Goal: Register for event/course

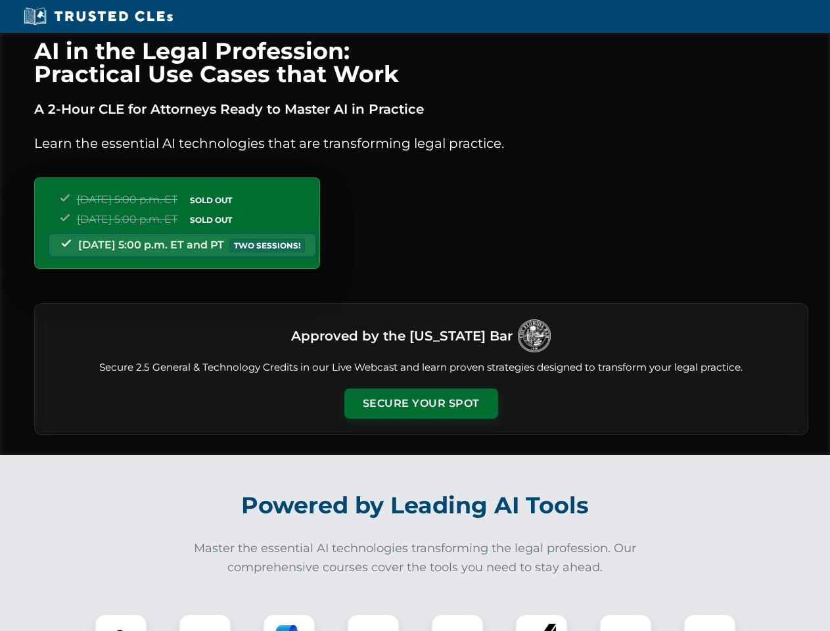
click at [421, 404] on button "Secure Your Spot" at bounding box center [421, 403] width 154 height 30
click at [121, 622] on img at bounding box center [121, 640] width 38 height 38
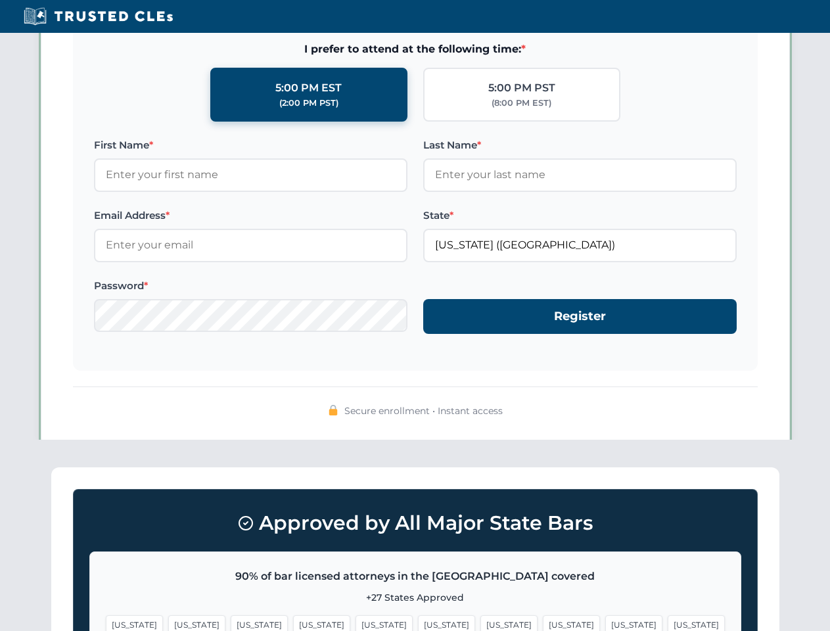
click at [480, 622] on span "[US_STATE]" at bounding box center [508, 624] width 57 height 19
click at [605, 622] on span "[US_STATE]" at bounding box center [633, 624] width 57 height 19
